Goal: Check status: Check status

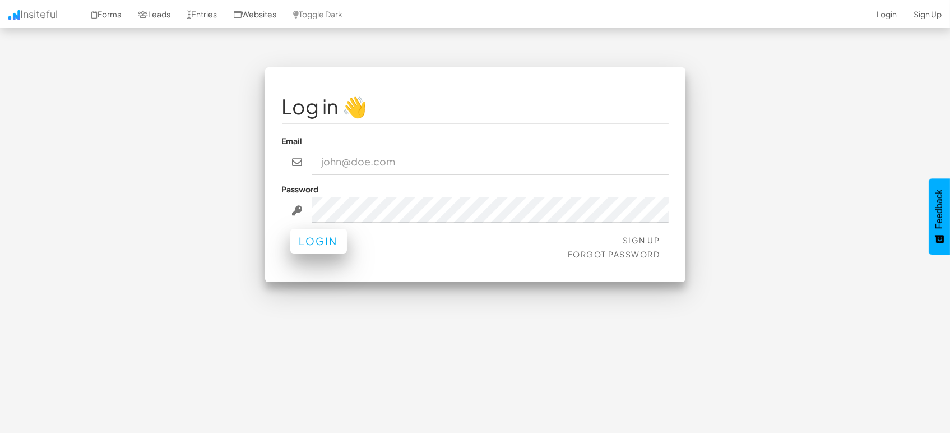
type input "marketing@mapsted.com"
click at [291, 241] on button "Login" at bounding box center [318, 241] width 57 height 25
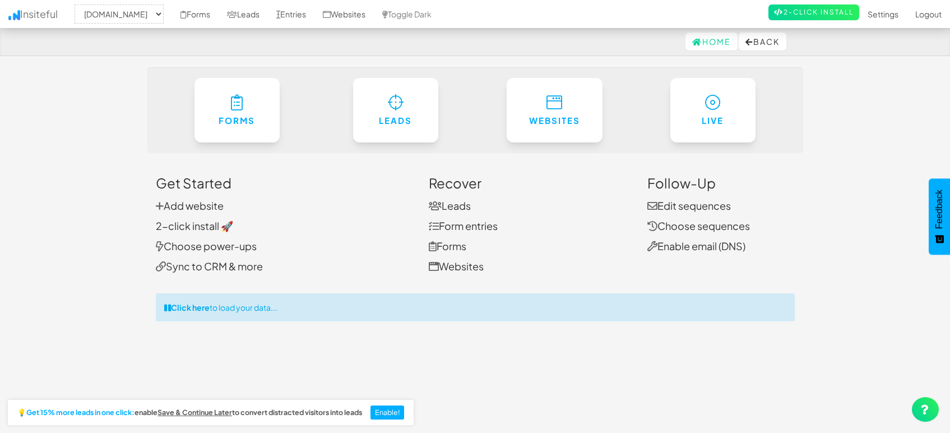
select select "1505"
click at [299, 16] on link "Entries" at bounding box center [291, 14] width 47 height 28
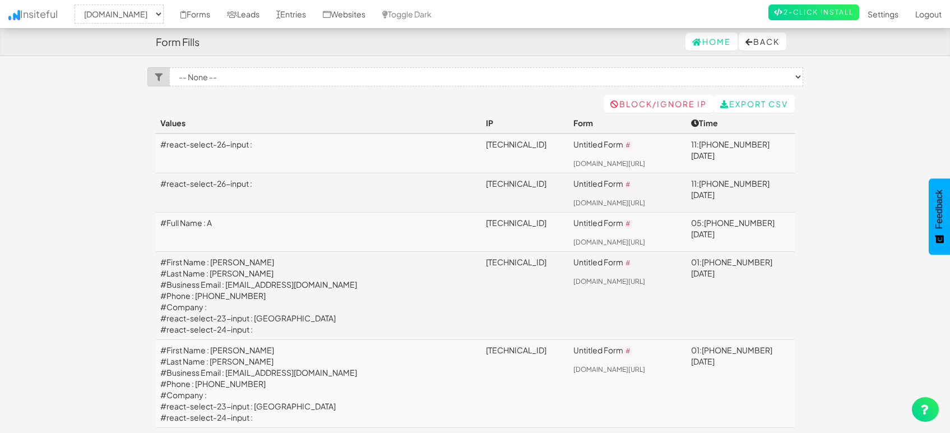
select select "1505"
click at [254, 17] on link "Leads" at bounding box center [242, 14] width 49 height 28
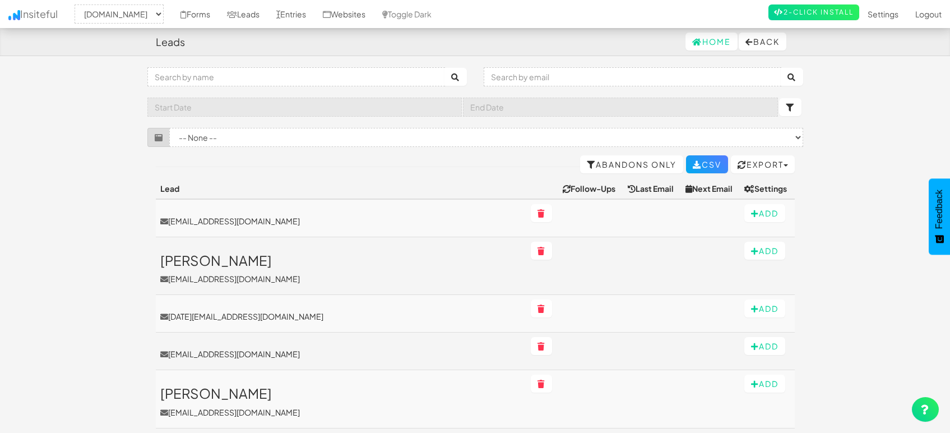
select select "1505"
